Goal: Task Accomplishment & Management: Use online tool/utility

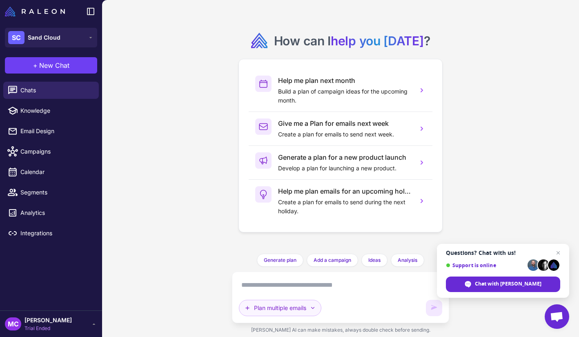
click at [312, 308] on icon "button" at bounding box center [312, 307] width 7 height 7
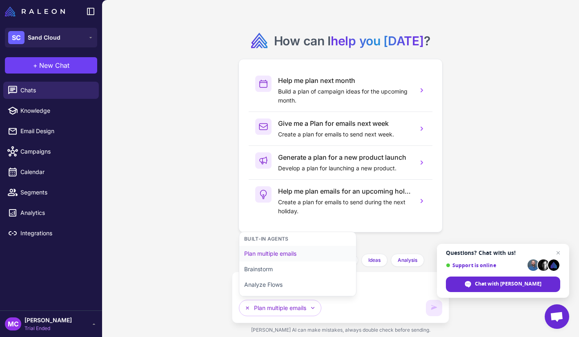
click at [313, 256] on button "Plan multiple emails" at bounding box center [297, 254] width 117 height 16
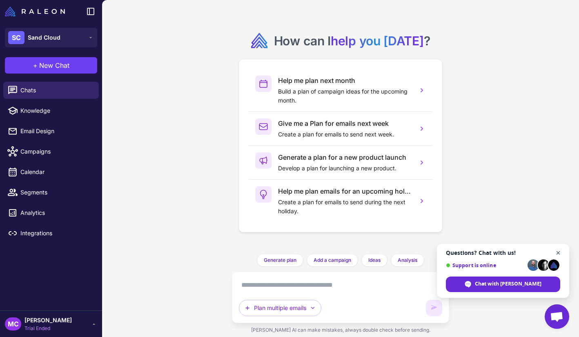
click at [557, 252] on span "Close chat" at bounding box center [558, 253] width 10 height 10
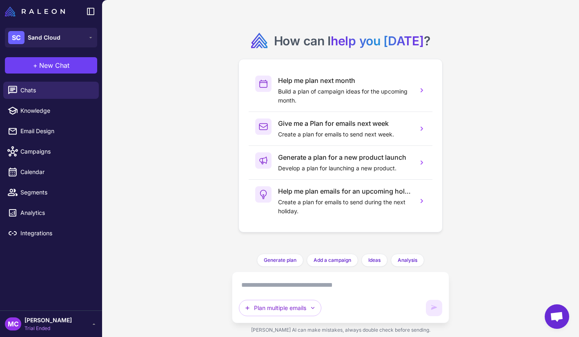
click at [383, 283] on textarea at bounding box center [340, 284] width 203 height 13
type textarea "*"
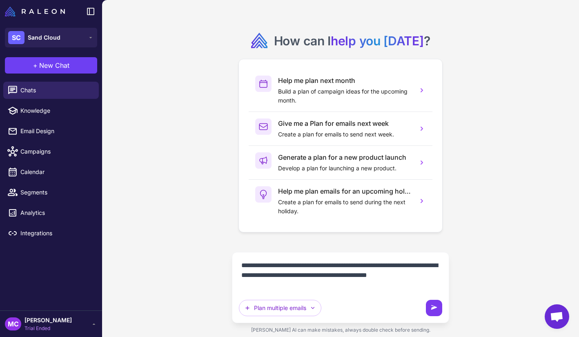
type textarea "**********"
click at [435, 315] on button at bounding box center [434, 307] width 16 height 16
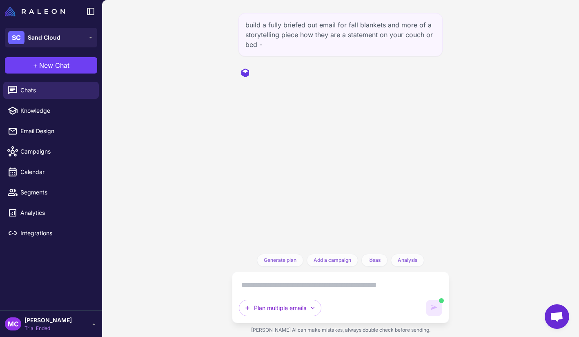
click at [326, 290] on textarea at bounding box center [340, 284] width 203 height 13
click at [73, 130] on span "Email Design" at bounding box center [56, 130] width 72 height 9
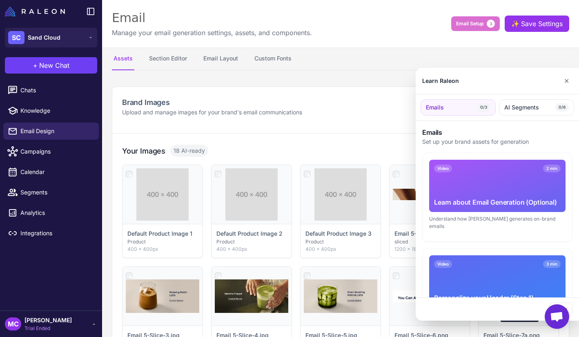
click at [60, 149] on div at bounding box center [289, 168] width 579 height 337
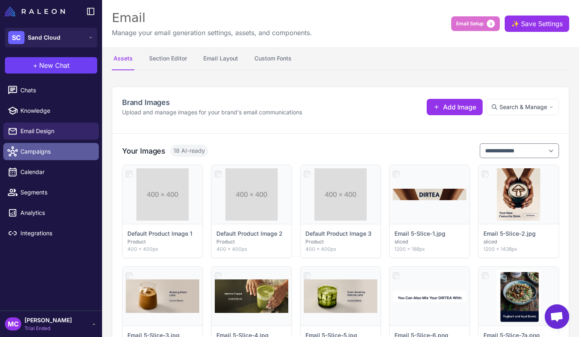
click at [45, 149] on span "Campaigns" at bounding box center [56, 151] width 72 height 9
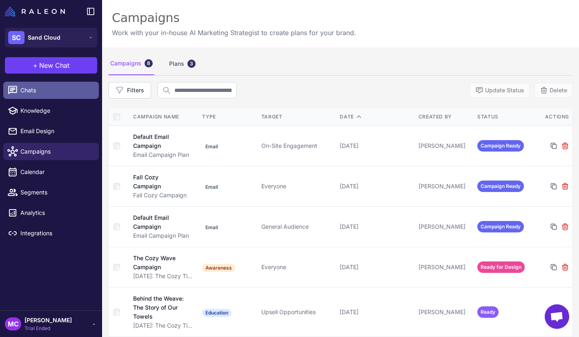
click at [49, 88] on span "Chats" at bounding box center [56, 90] width 72 height 9
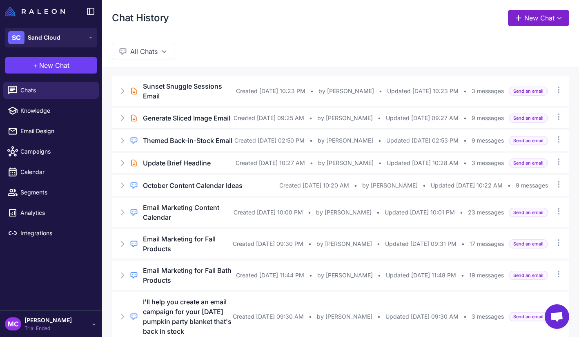
click at [544, 21] on button "New Chat" at bounding box center [538, 18] width 61 height 16
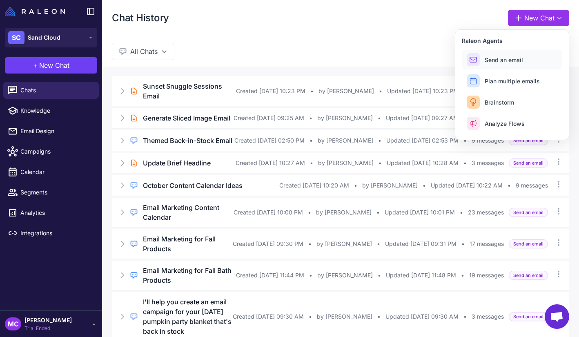
click at [530, 60] on button "Send an email" at bounding box center [511, 60] width 100 height 20
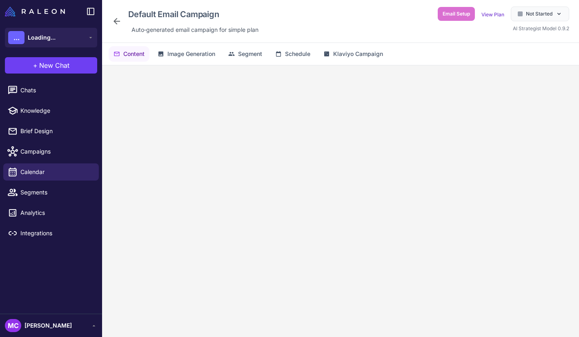
scroll to position [55, 0]
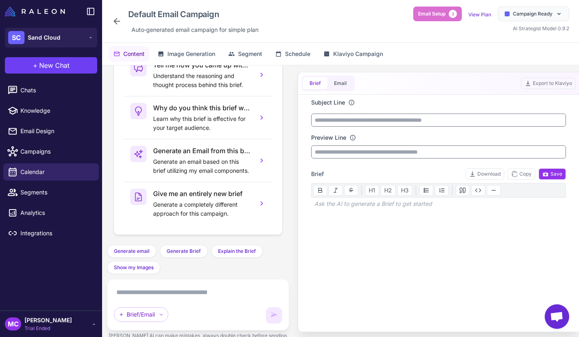
click at [166, 292] on textarea at bounding box center [198, 292] width 168 height 13
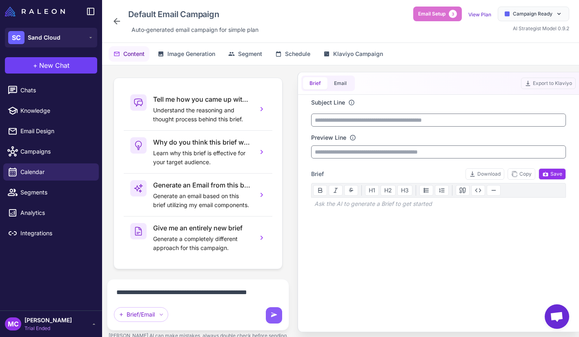
scroll to position [30, 0]
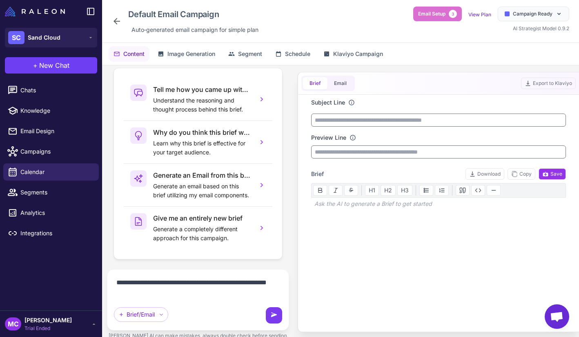
type textarea "**********"
click at [273, 312] on icon at bounding box center [274, 315] width 8 height 8
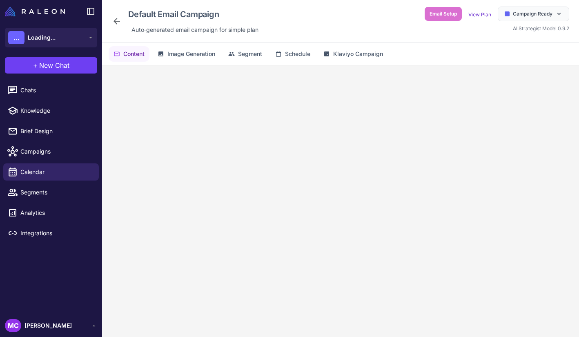
scroll to position [55, 0]
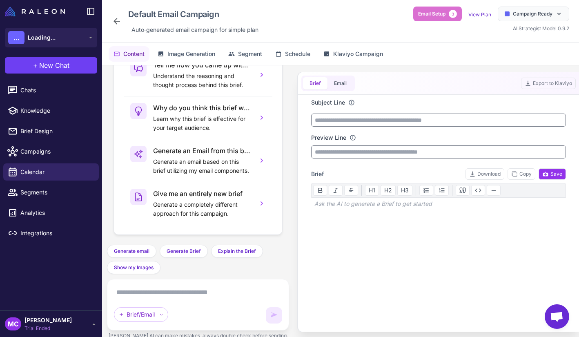
click at [182, 290] on textarea at bounding box center [198, 292] width 168 height 13
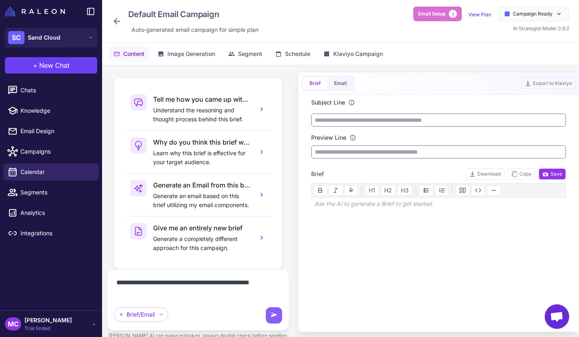
scroll to position [30, 0]
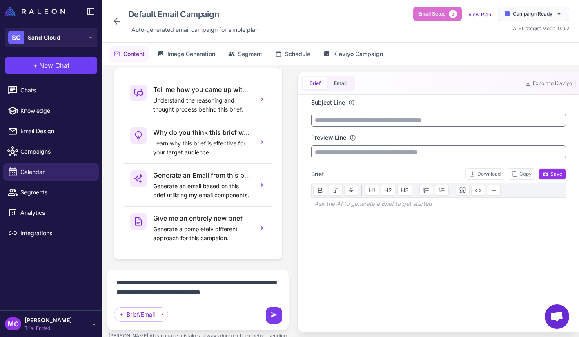
type textarea "**********"
click at [266, 314] on button at bounding box center [274, 315] width 16 height 16
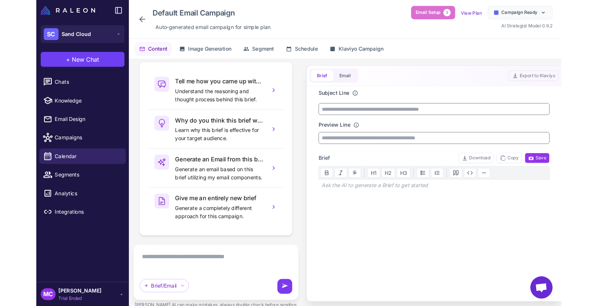
scroll to position [0, 0]
